Goal: Task Accomplishment & Management: Complete application form

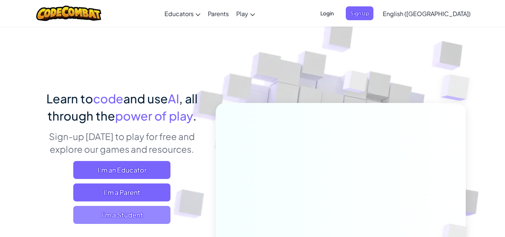
click at [147, 218] on span "I'm a Student" at bounding box center [121, 215] width 97 height 18
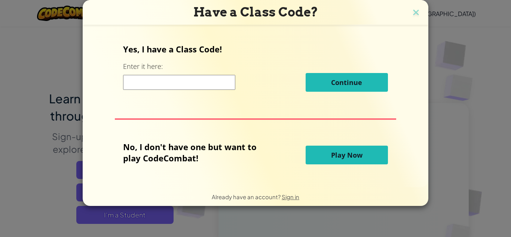
click at [186, 80] on input at bounding box center [179, 82] width 112 height 15
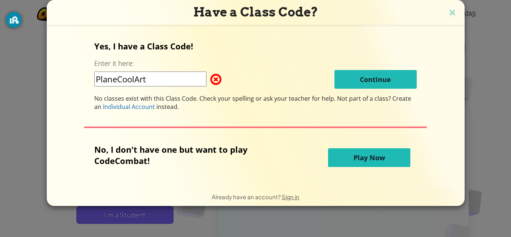
type input "PlaneCoolArt"
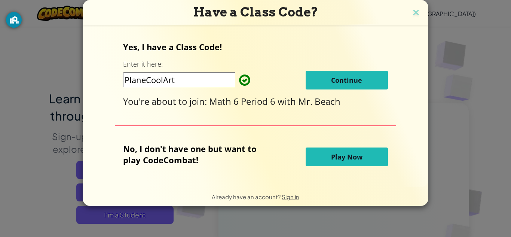
click at [358, 84] on span "Continue" at bounding box center [346, 80] width 31 height 9
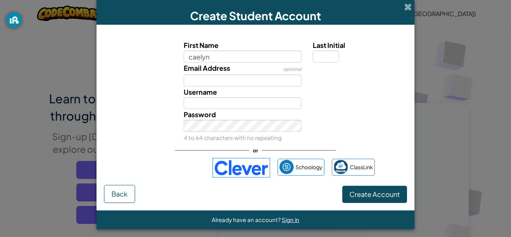
type input "caelyn"
click at [226, 78] on input "Email Address" at bounding box center [243, 80] width 118 height 12
type input "Caelyn"
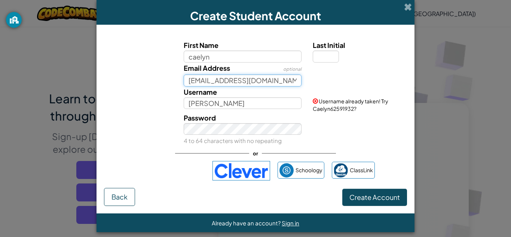
type input "[EMAIL_ADDRESS][DOMAIN_NAME]"
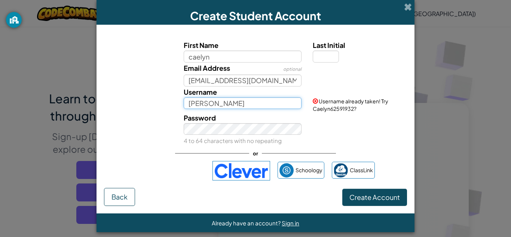
click at [212, 100] on input "Caelyn" at bounding box center [243, 103] width 118 height 12
type input "CAELYN16"
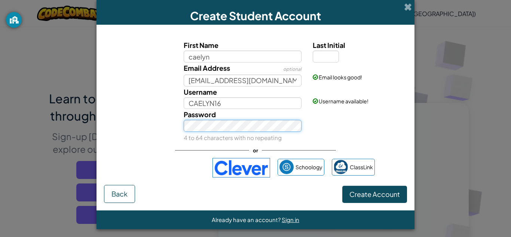
click at [342, 186] on button "Create Account" at bounding box center [374, 194] width 65 height 17
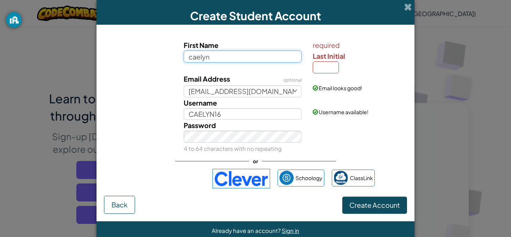
click at [241, 56] on input "caelyn" at bounding box center [243, 56] width 118 height 12
click at [319, 67] on input "Last Initial" at bounding box center [326, 67] width 26 height 12
type input "w"
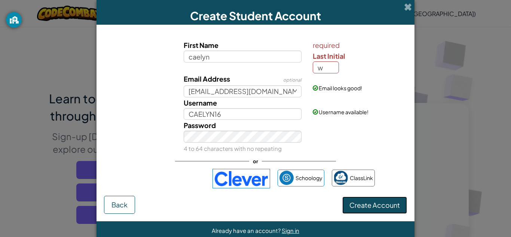
type input "[PERSON_NAME]"
click at [370, 206] on span "Create Account" at bounding box center [374, 204] width 50 height 9
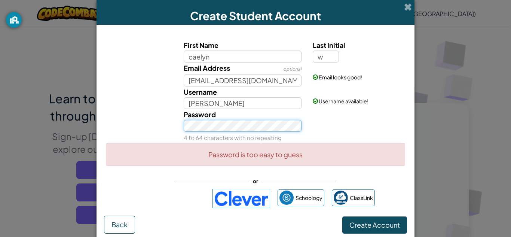
click at [342, 216] on button "Create Account" at bounding box center [374, 224] width 65 height 17
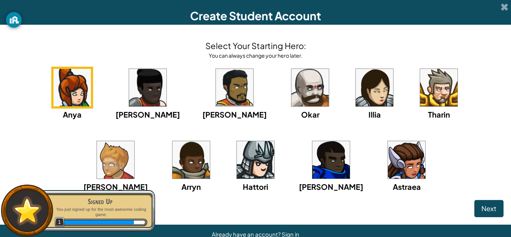
click at [172, 152] on img at bounding box center [190, 159] width 37 height 37
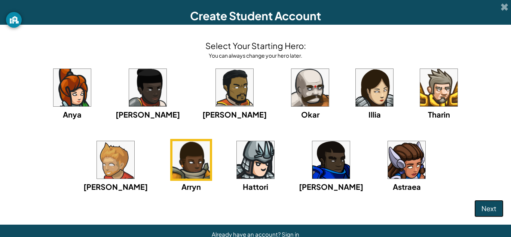
click at [488, 206] on span "Next" at bounding box center [488, 208] width 15 height 9
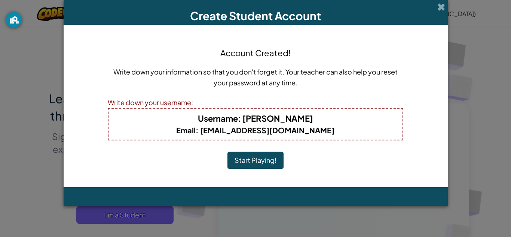
click at [247, 163] on button "Start Playing!" at bounding box center [255, 159] width 56 height 17
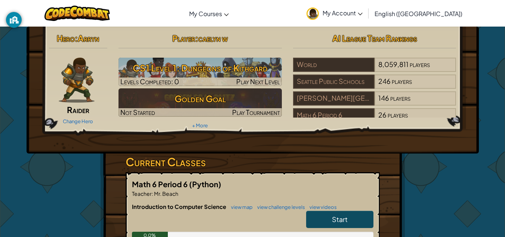
click at [349, 224] on link "Start" at bounding box center [339, 219] width 67 height 17
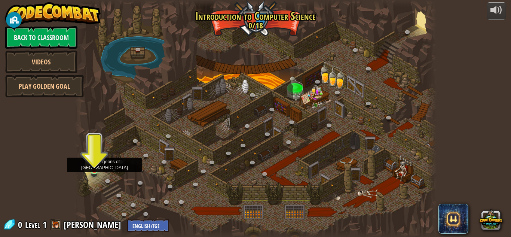
click at [95, 167] on img at bounding box center [94, 160] width 9 height 19
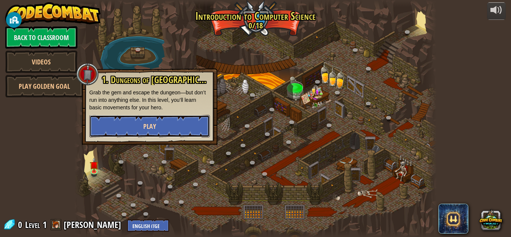
click at [162, 119] on button "Play" at bounding box center [149, 126] width 120 height 22
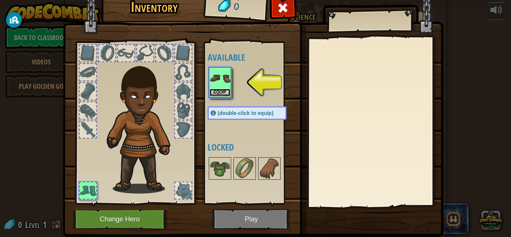
click at [223, 89] on button "Equip" at bounding box center [219, 93] width 21 height 8
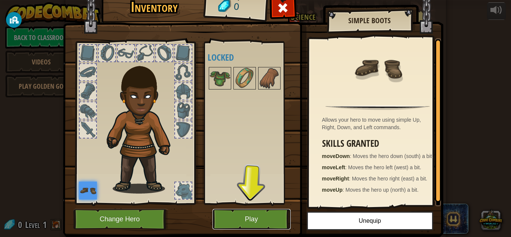
click at [255, 224] on button "Play" at bounding box center [251, 219] width 78 height 21
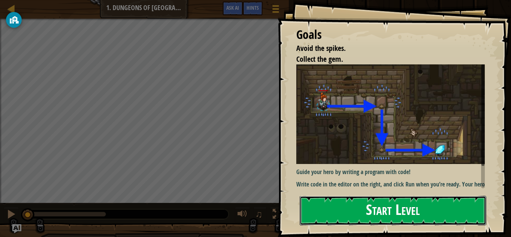
click at [386, 210] on button "Start Level" at bounding box center [393, 211] width 187 height 30
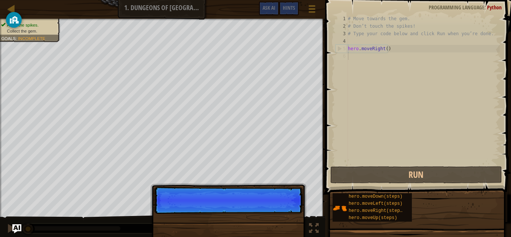
scroll to position [3, 0]
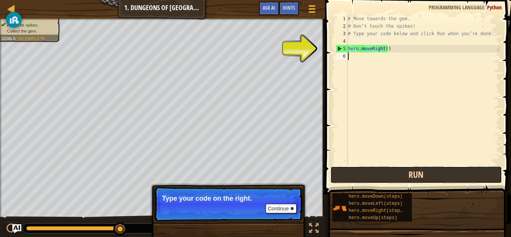
click at [385, 177] on button "Run" at bounding box center [416, 174] width 172 height 17
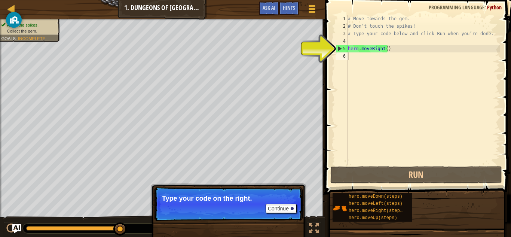
click at [335, 47] on div "1 2 3 4 5 6 # Move towards the gem. # Don’t touch the spikes! # Type your code …" at bounding box center [417, 90] width 166 height 150
click at [343, 48] on div "5" at bounding box center [342, 48] width 12 height 7
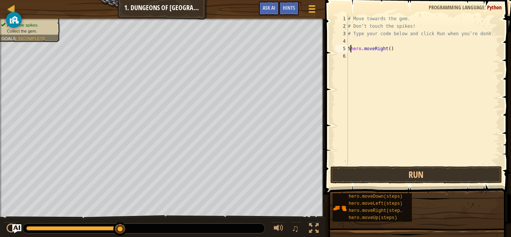
scroll to position [3, 0]
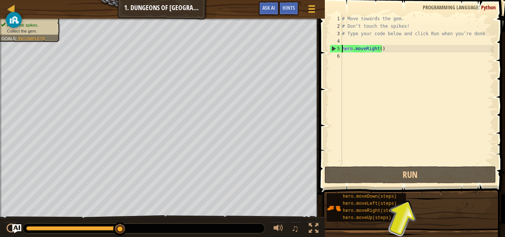
click at [337, 47] on div "5" at bounding box center [336, 48] width 12 height 7
type textarea "hero.moveRight()"
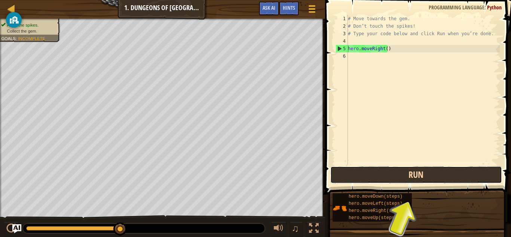
click at [414, 174] on button "Run" at bounding box center [416, 174] width 172 height 17
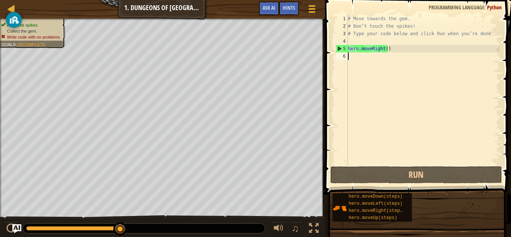
click at [362, 55] on div "# Move towards the gem. # Don’t touch the spikes! # Type your code below and cl…" at bounding box center [422, 97] width 153 height 165
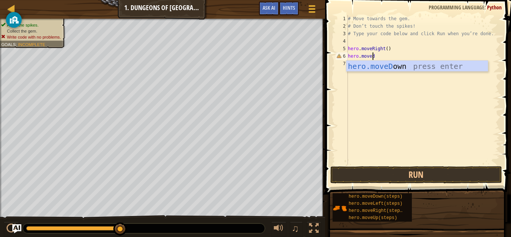
scroll to position [3, 2]
type textarea "hero.movedown"
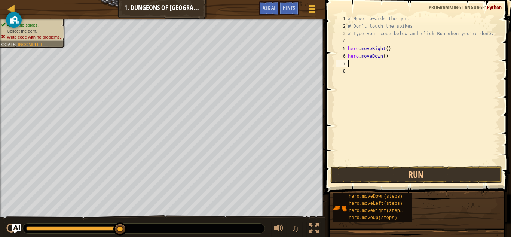
scroll to position [3, 0]
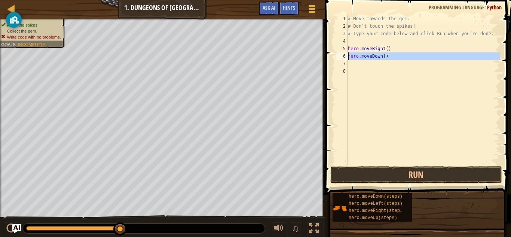
click at [344, 53] on div "6" at bounding box center [341, 55] width 12 height 7
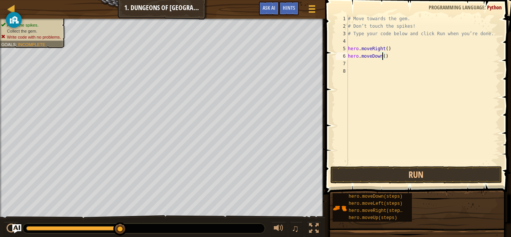
click at [383, 58] on div "# Move towards the gem. # Don’t touch the spikes! # Type your code below and cl…" at bounding box center [422, 97] width 153 height 165
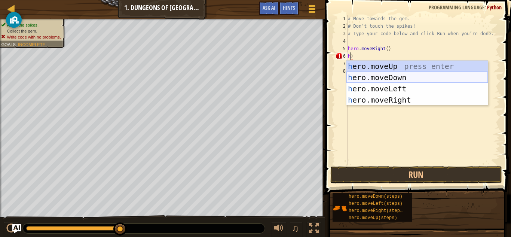
click at [395, 76] on div "h ero.moveUp press enter h ero.moveDown press enter h ero.moveLeft press enter …" at bounding box center [416, 94] width 141 height 67
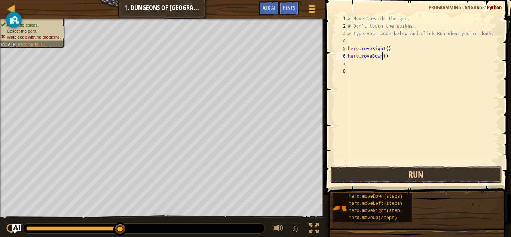
type textarea "hero.moveDown()"
click at [434, 177] on button "Run" at bounding box center [416, 174] width 172 height 17
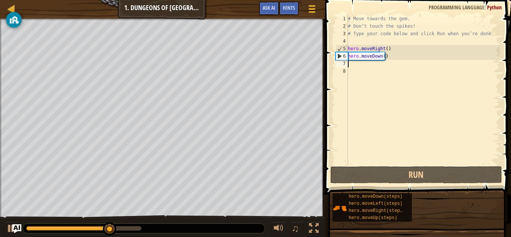
click at [365, 66] on div "# Move towards the gem. # Don’t touch the spikes! # Type your code below and cl…" at bounding box center [422, 97] width 153 height 165
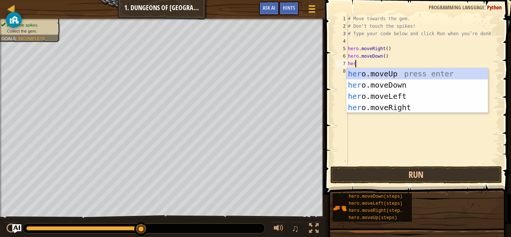
type textarea "hero"
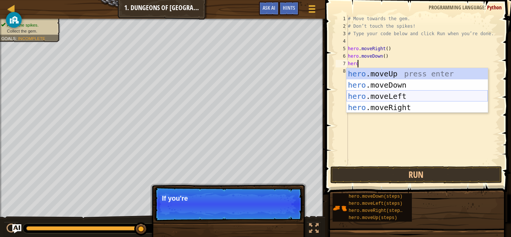
click at [402, 94] on div "hero .moveUp press enter hero .moveDown press enter hero .moveLeft press enter …" at bounding box center [416, 101] width 141 height 67
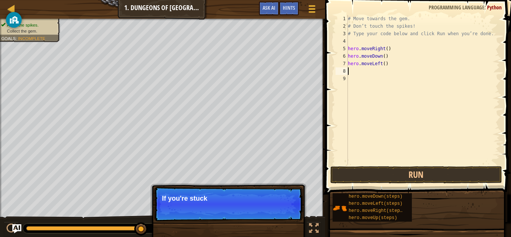
scroll to position [3, 0]
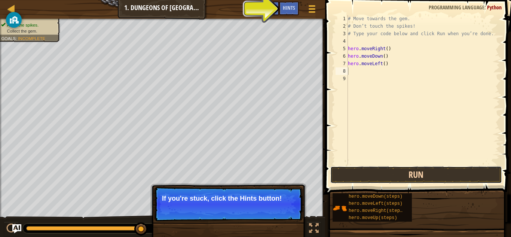
click at [398, 172] on button "Run" at bounding box center [416, 174] width 172 height 17
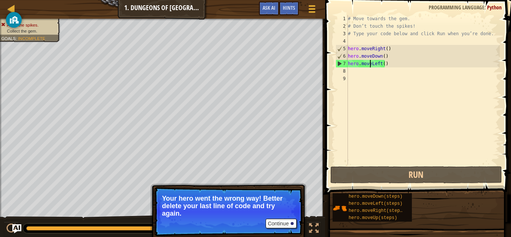
click at [370, 64] on div "# Move towards the gem. # Don’t touch the spikes! # Type your code below and cl…" at bounding box center [422, 97] width 153 height 165
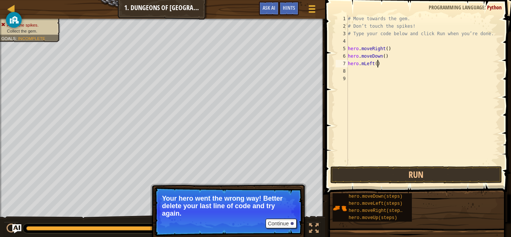
click at [380, 62] on div "# Move towards the gem. # Don’t touch the spikes! # Type your code below and cl…" at bounding box center [422, 97] width 153 height 165
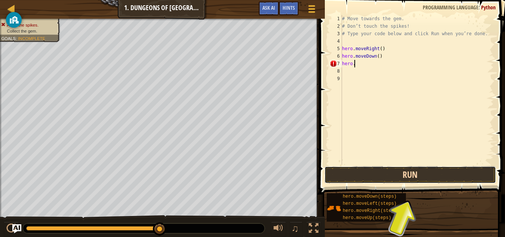
click at [391, 172] on button "Run" at bounding box center [411, 174] width 172 height 17
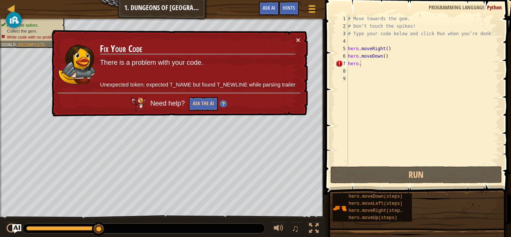
click at [300, 39] on div "× Fix Your Code There is a problem with your code. Unexpected token: expected T…" at bounding box center [179, 73] width 258 height 87
click at [298, 39] on button "×" at bounding box center [298, 40] width 4 height 8
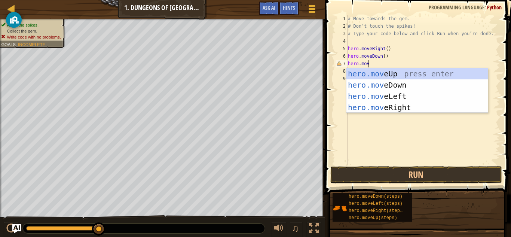
scroll to position [3, 1]
type textarea "hero.move"
click at [390, 102] on div "hero.move Up press enter hero.move Down press enter hero.move Left press enter …" at bounding box center [416, 101] width 141 height 67
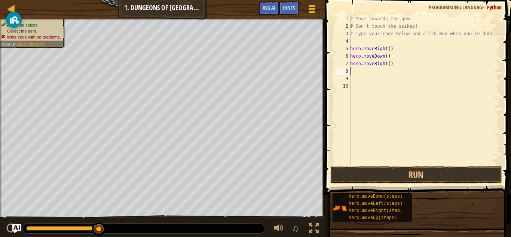
scroll to position [3, 0]
click at [376, 178] on button "Run" at bounding box center [416, 174] width 172 height 17
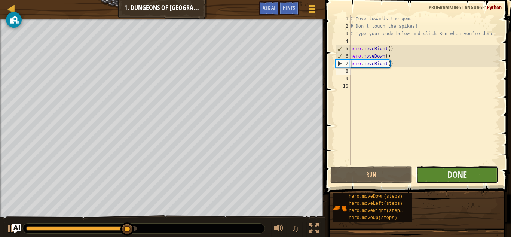
click at [444, 174] on button "Done" at bounding box center [457, 174] width 82 height 17
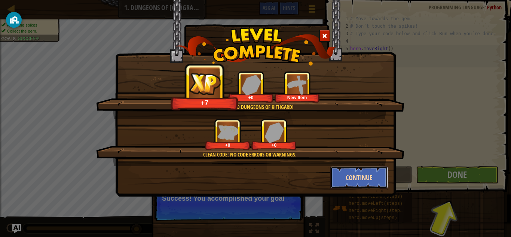
click at [355, 173] on button "Continue" at bounding box center [359, 177] width 58 height 22
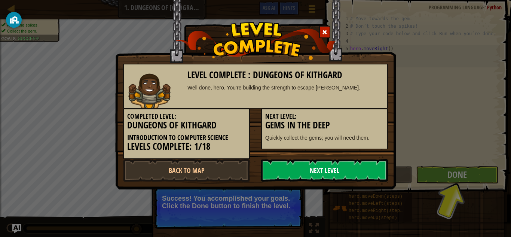
click at [356, 174] on link "Next Level" at bounding box center [324, 170] width 127 height 22
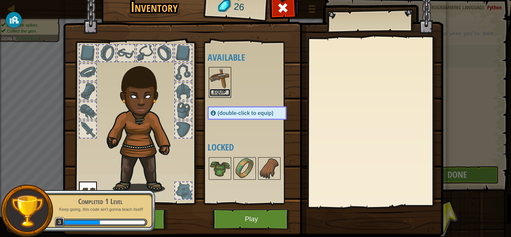
click at [216, 92] on button "Equip" at bounding box center [219, 93] width 21 height 8
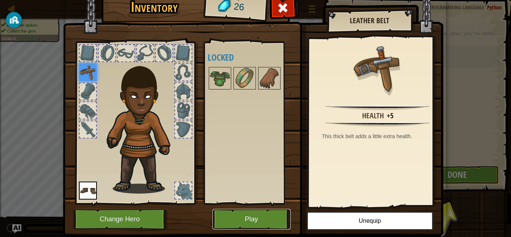
click at [269, 218] on button "Play" at bounding box center [251, 219] width 78 height 21
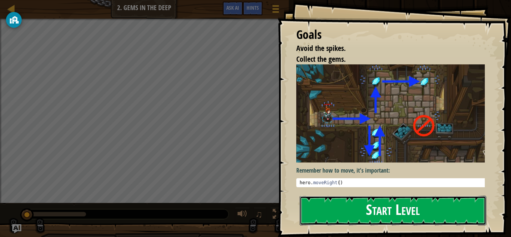
click at [388, 214] on button "Start Level" at bounding box center [393, 211] width 187 height 30
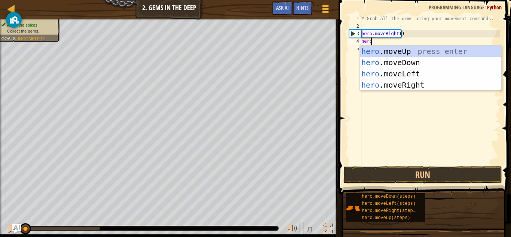
scroll to position [3, 0]
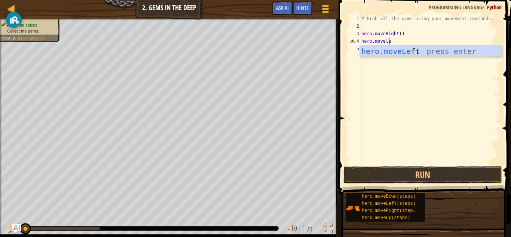
type textarea "hero.moveleft"
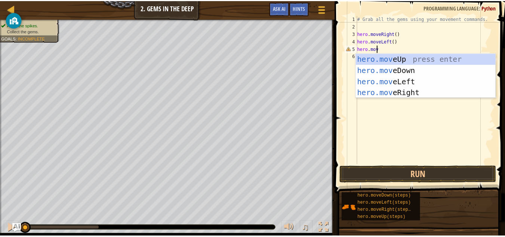
scroll to position [3, 1]
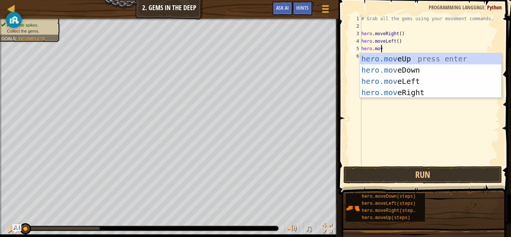
type textarea "hero.move"
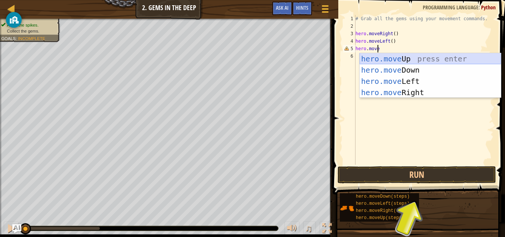
click at [407, 56] on div "hero.move Up press enter hero.move Down press enter hero.move Left press enter …" at bounding box center [430, 86] width 141 height 67
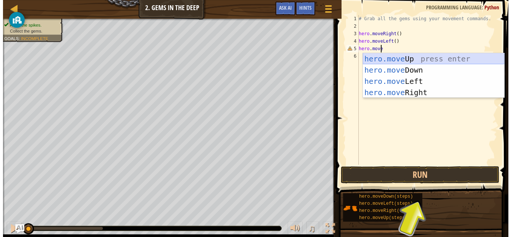
scroll to position [3, 0]
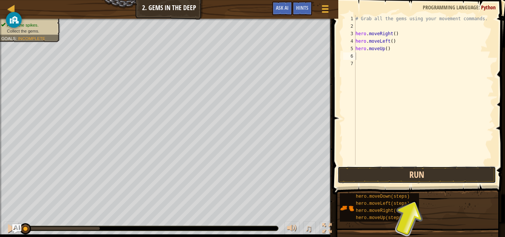
click at [416, 174] on button "Run" at bounding box center [417, 174] width 159 height 17
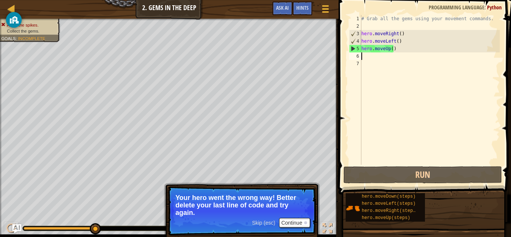
click at [396, 41] on div "# Grab all the gems using your movement commands. hero . moveRight ( ) hero . m…" at bounding box center [430, 97] width 140 height 165
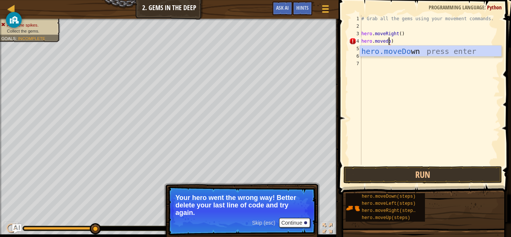
scroll to position [3, 2]
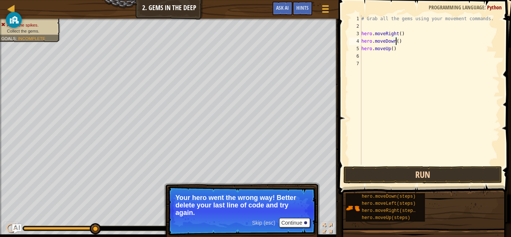
type textarea "hero.moveDown()"
click at [410, 174] on button "Run" at bounding box center [422, 174] width 159 height 17
